Goal: Transaction & Acquisition: Purchase product/service

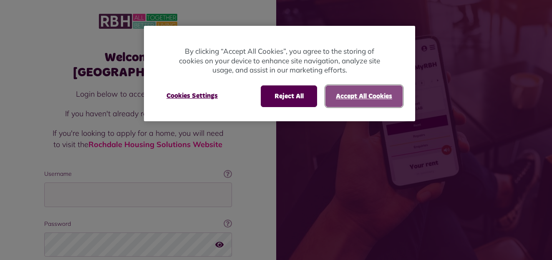
click at [359, 97] on button "Accept All Cookies" at bounding box center [363, 96] width 77 height 22
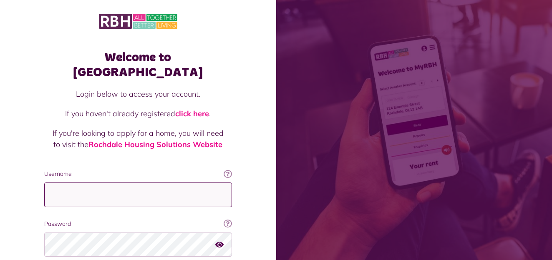
click at [103, 183] on input "Username" at bounding box center [138, 195] width 188 height 25
type input "**********"
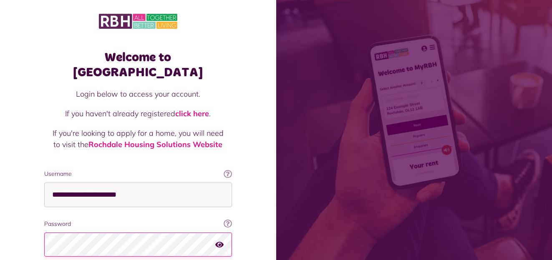
click at [219, 241] on icon "button" at bounding box center [219, 245] width 8 height 8
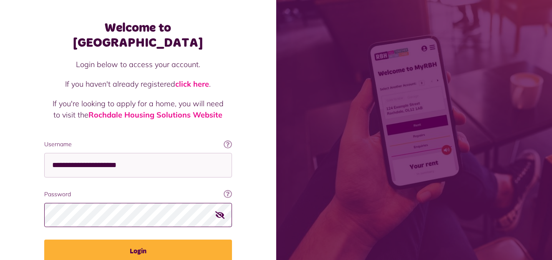
scroll to position [60, 0]
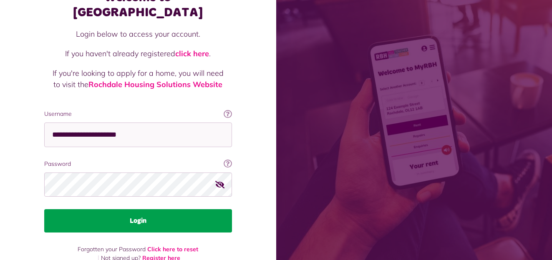
click at [151, 209] on button "Login" at bounding box center [138, 220] width 188 height 23
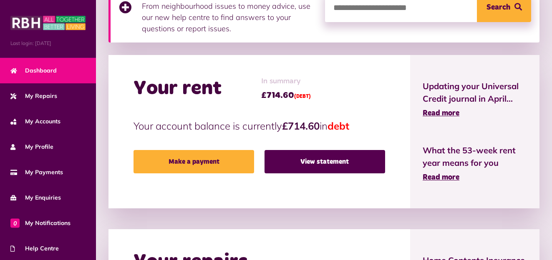
scroll to position [250, 0]
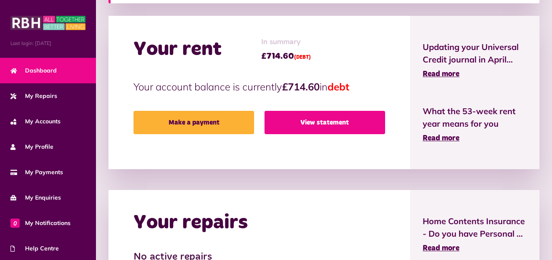
click at [319, 120] on link "View statement" at bounding box center [324, 122] width 120 height 23
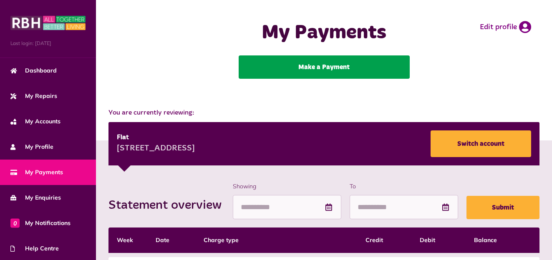
click at [315, 66] on link "Make a Payment" at bounding box center [323, 66] width 171 height 23
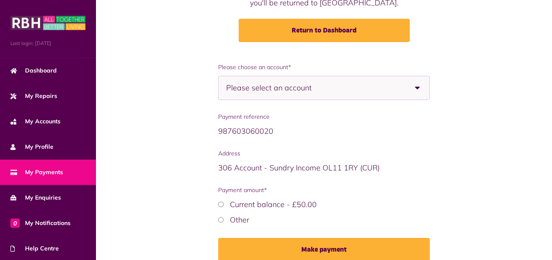
scroll to position [158, 0]
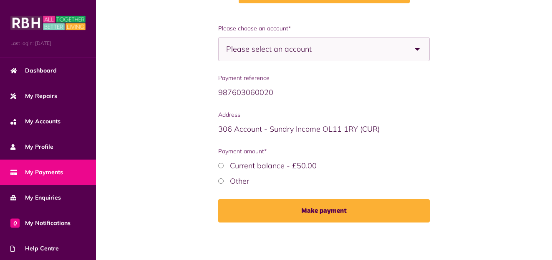
click at [414, 49] on b at bounding box center [417, 49] width 23 height 23
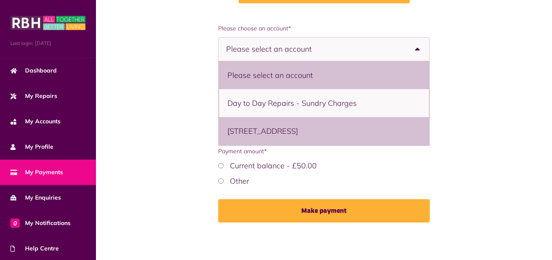
click at [283, 134] on li "12 Whalley Road, Heywood, OL10 3JG - Flat" at bounding box center [324, 131] width 210 height 28
select select "**********"
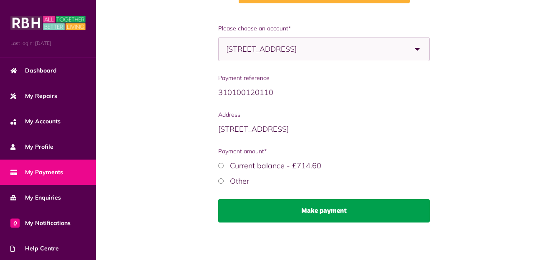
click at [319, 210] on button "Make payment" at bounding box center [323, 210] width 211 height 23
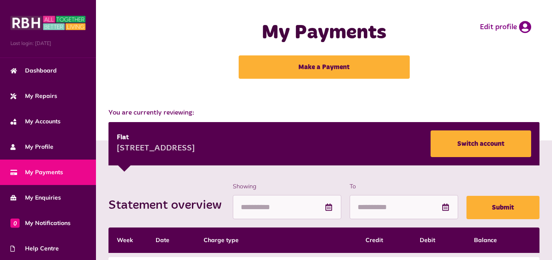
scroll to position [167, 0]
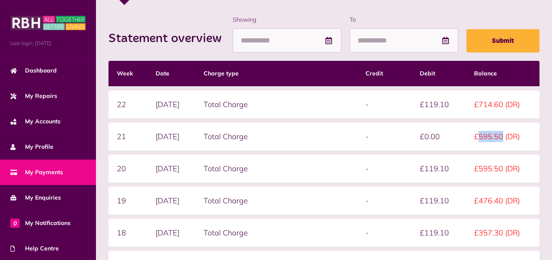
drag, startPoint x: 480, startPoint y: 137, endPoint x: 504, endPoint y: 136, distance: 23.8
click at [504, 136] on td "£595.50 (DR)" at bounding box center [502, 137] width 74 height 28
copy td "595.50"
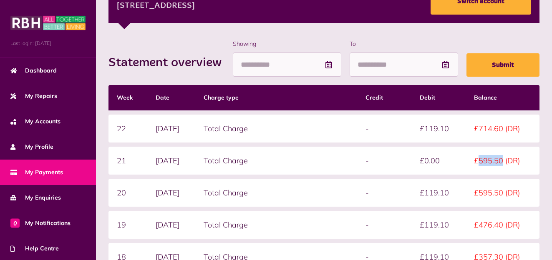
scroll to position [0, 0]
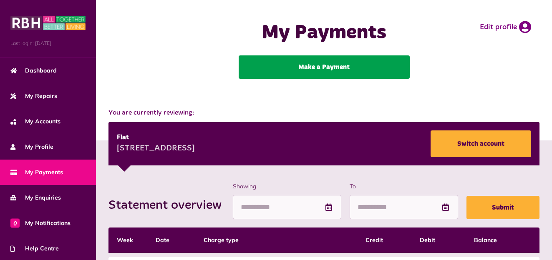
click at [323, 68] on link "Make a Payment" at bounding box center [323, 66] width 171 height 23
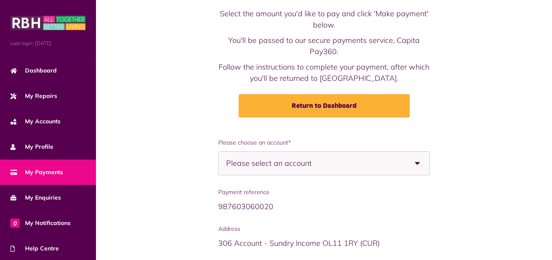
scroll to position [83, 0]
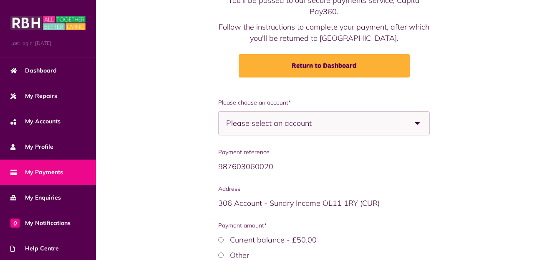
click at [363, 124] on div "Please select an account" at bounding box center [323, 123] width 211 height 24
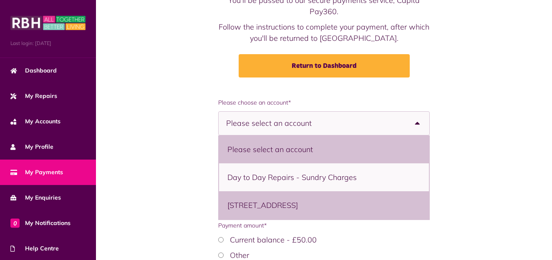
click at [243, 209] on li "[STREET_ADDRESS]" at bounding box center [324, 205] width 210 height 28
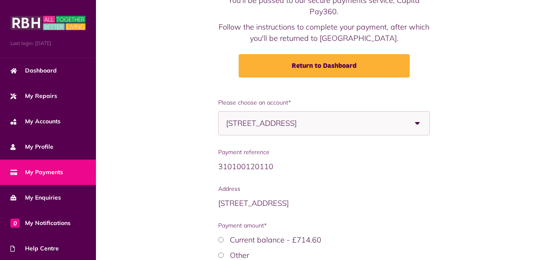
select select "**********"
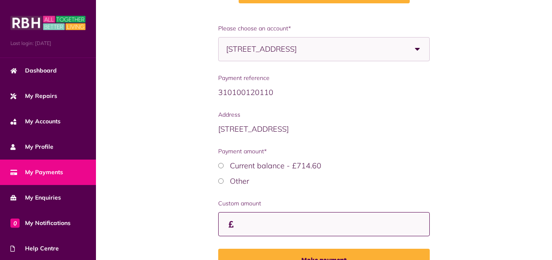
click at [262, 225] on input "Custom amount" at bounding box center [323, 224] width 211 height 25
paste input "******"
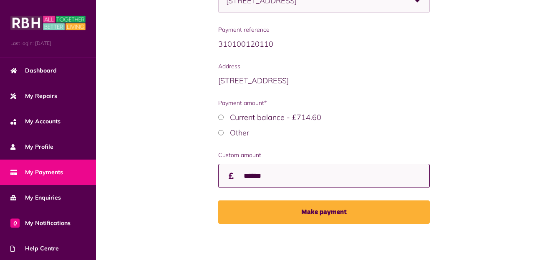
scroll to position [207, 0]
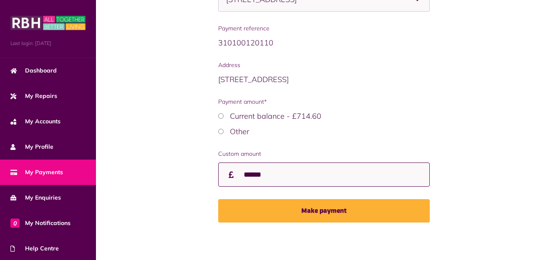
click at [243, 173] on input "******" at bounding box center [323, 175] width 211 height 25
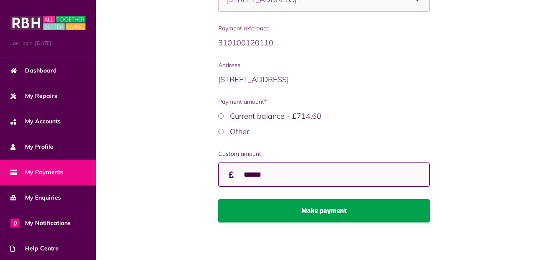
type input "******"
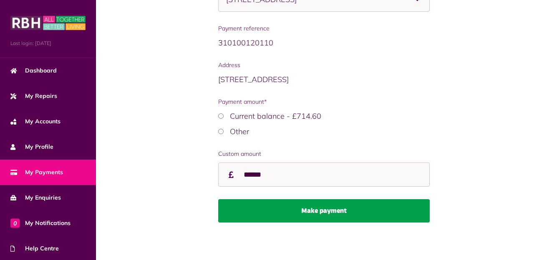
click at [317, 216] on button "Make payment" at bounding box center [323, 210] width 211 height 23
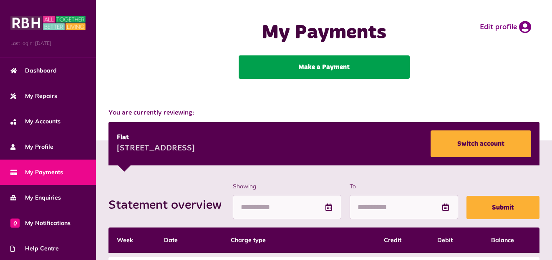
click at [298, 68] on link "Make a Payment" at bounding box center [323, 66] width 171 height 23
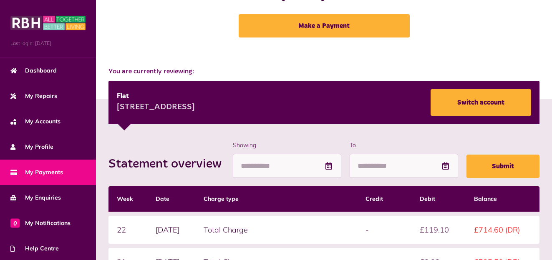
scroll to position [208, 0]
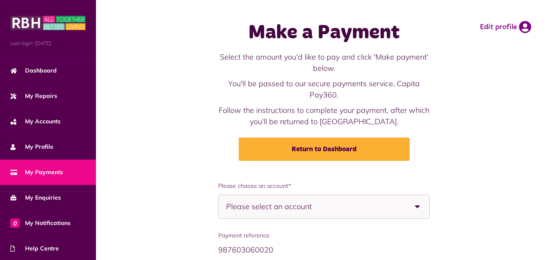
click at [337, 211] on span "Please select an account" at bounding box center [283, 206] width 115 height 23
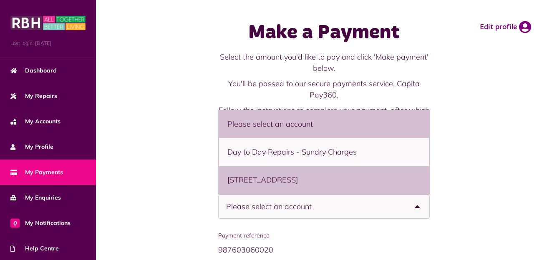
click at [252, 184] on li "12 Whalley Road, Heywood, OL10 3JG - Flat" at bounding box center [324, 180] width 210 height 28
select select "**********"
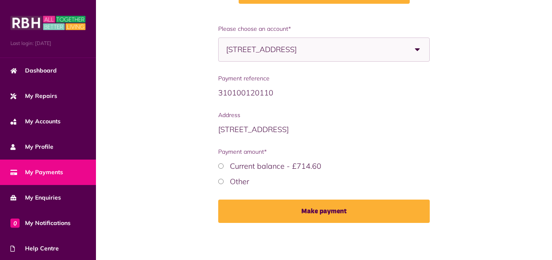
scroll to position [158, 0]
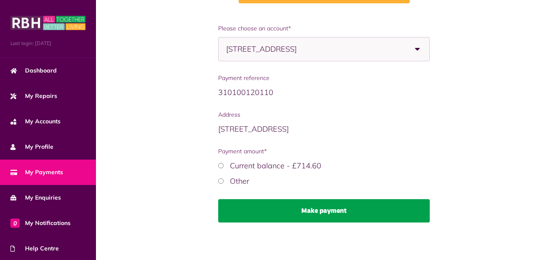
click at [306, 211] on button "Make payment" at bounding box center [323, 210] width 211 height 23
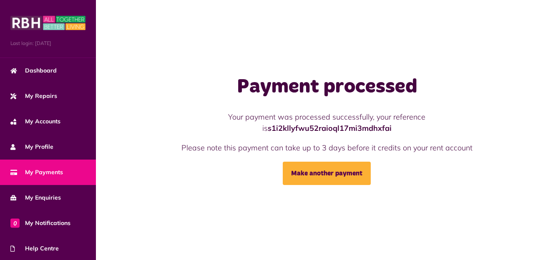
drag, startPoint x: 392, startPoint y: 103, endPoint x: 337, endPoint y: 207, distance: 117.5
click at [337, 207] on div "Payment processed Your payment was processed successfully, your reference is s1…" at bounding box center [327, 130] width 462 height 260
drag, startPoint x: 393, startPoint y: 178, endPoint x: 238, endPoint y: 83, distance: 182.1
click at [238, 83] on div "Payment processed Your payment was processed successfully, your reference is s1…" at bounding box center [326, 130] width 376 height 110
copy div "Payment processed Your payment was processed successfully, your reference is s1…"
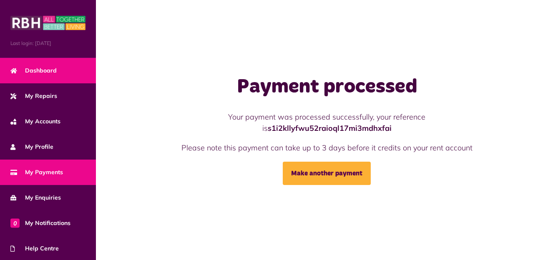
click at [29, 66] on span "Dashboard" at bounding box center [33, 70] width 46 height 9
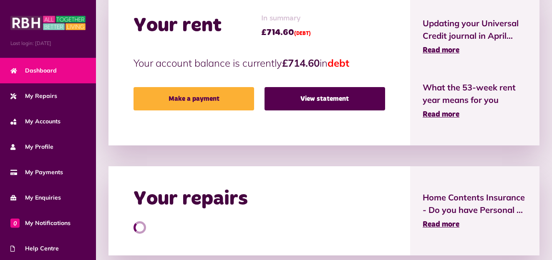
scroll to position [292, 0]
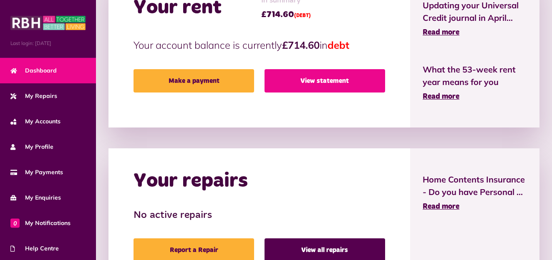
click at [330, 80] on link "View statement" at bounding box center [324, 80] width 120 height 23
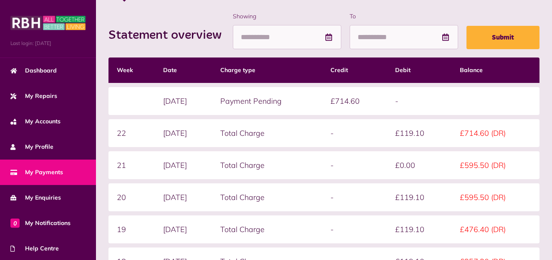
scroll to position [167, 0]
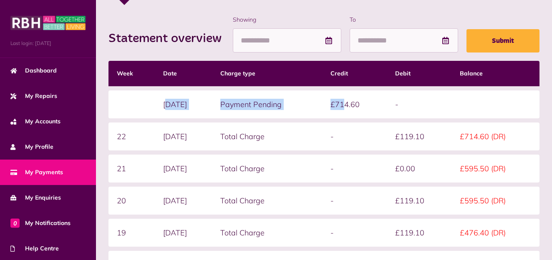
drag, startPoint x: 164, startPoint y: 103, endPoint x: 356, endPoint y: 109, distance: 192.7
click at [356, 109] on tr "[DATE] Payment Pending £714.60 -" at bounding box center [323, 104] width 431 height 28
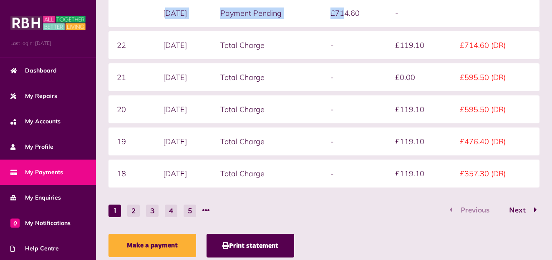
scroll to position [284, 0]
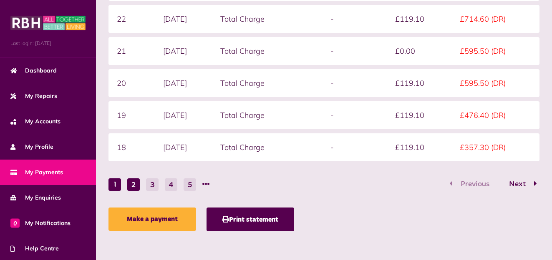
click at [134, 185] on button "2" at bounding box center [133, 184] width 13 height 13
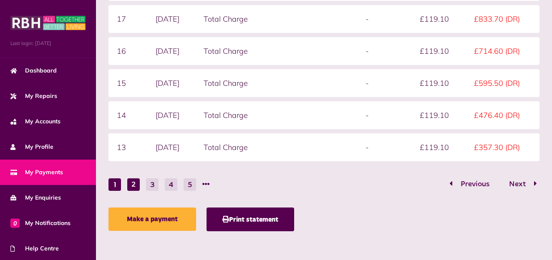
click at [113, 187] on button "1" at bounding box center [114, 184] width 13 height 13
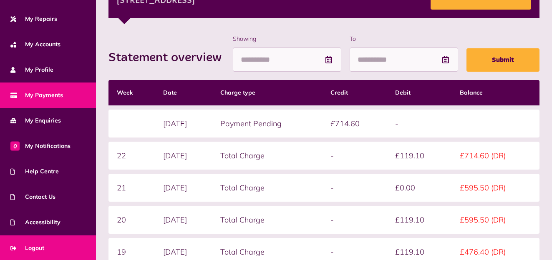
scroll to position [159, 0]
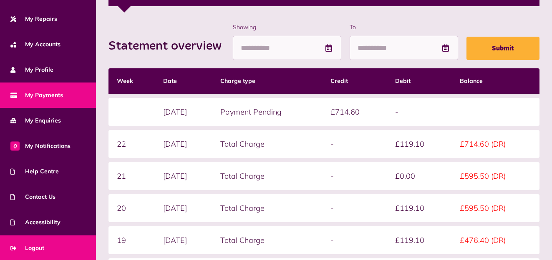
click at [30, 247] on span "Logout" at bounding box center [27, 248] width 34 height 9
